Goal: Navigation & Orientation: Find specific page/section

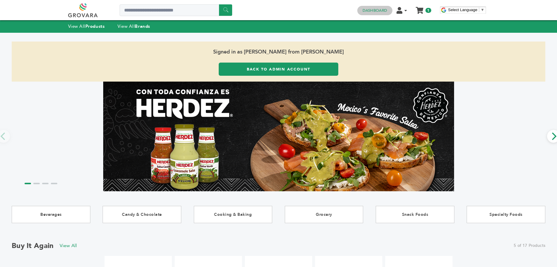
click at [369, 12] on link "Dashboard" at bounding box center [375, 10] width 25 height 5
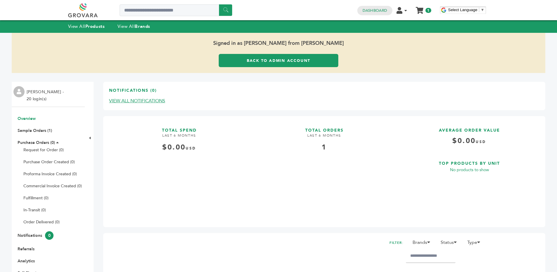
click at [276, 62] on link "Back to Admin Account" at bounding box center [279, 60] width 120 height 13
